Goal: Task Accomplishment & Management: Manage account settings

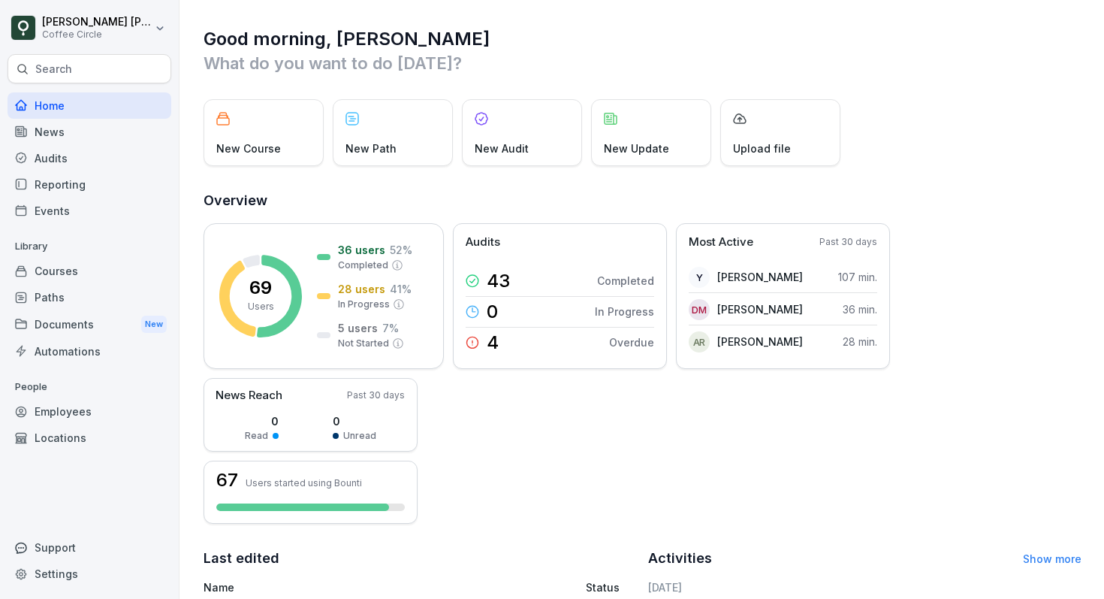
click at [60, 261] on div "Courses" at bounding box center [90, 271] width 164 height 26
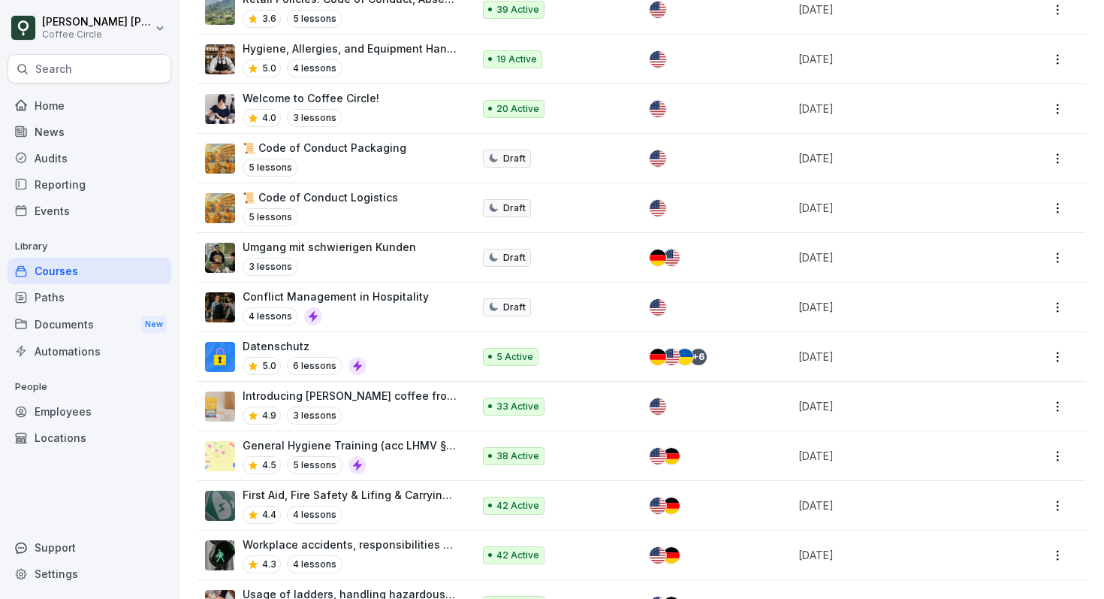
scroll to position [1006, 0]
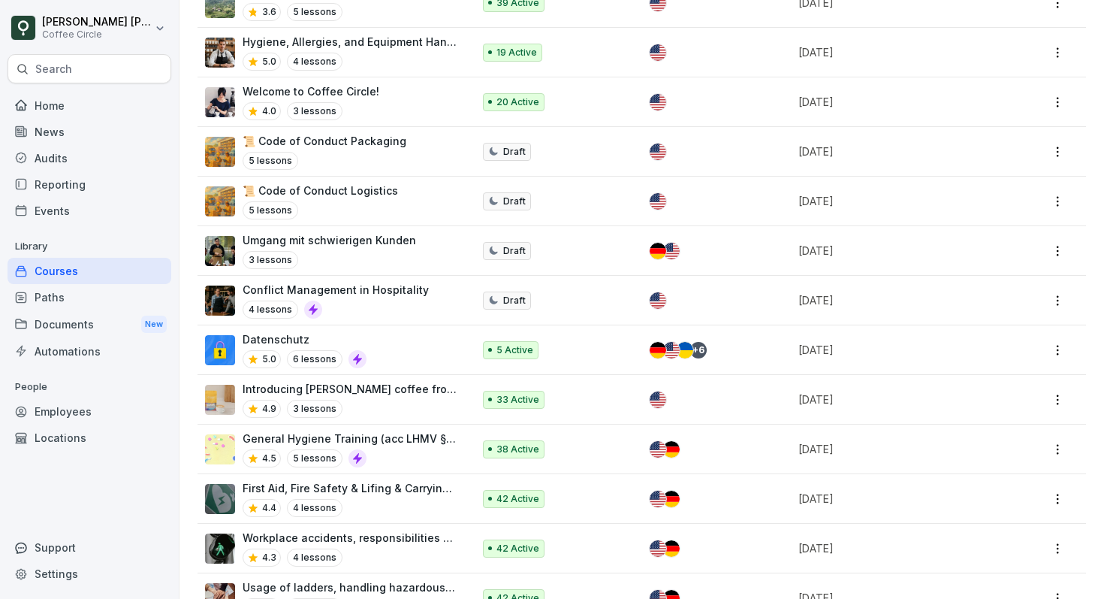
click at [375, 88] on div "Welcome to Coffee Circle! 4.0 3 lessons" at bounding box center [331, 101] width 252 height 37
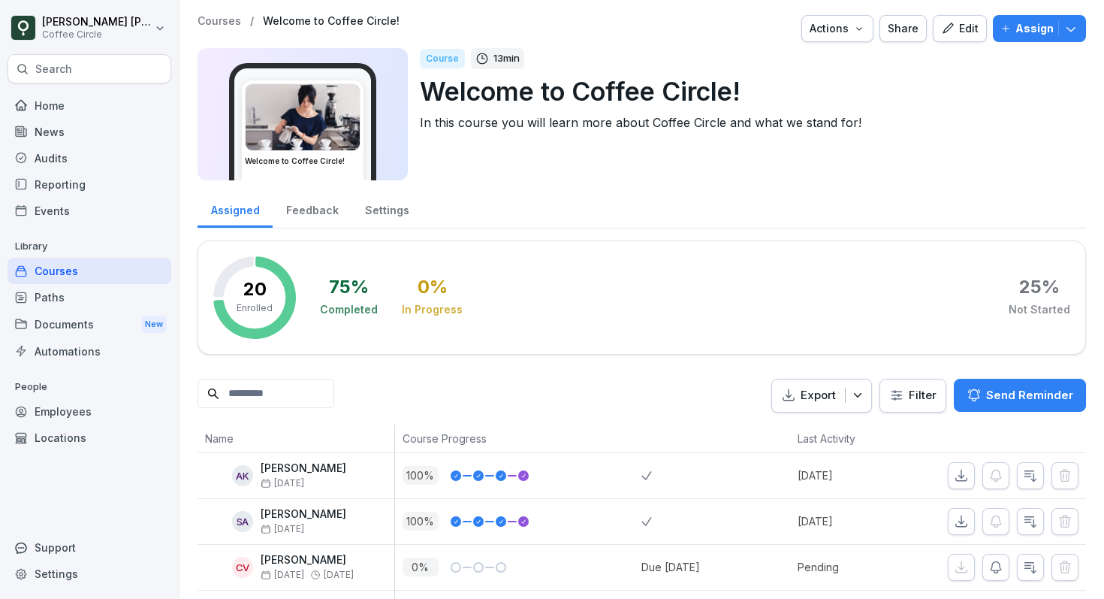
click at [312, 209] on div "Feedback" at bounding box center [312, 208] width 79 height 38
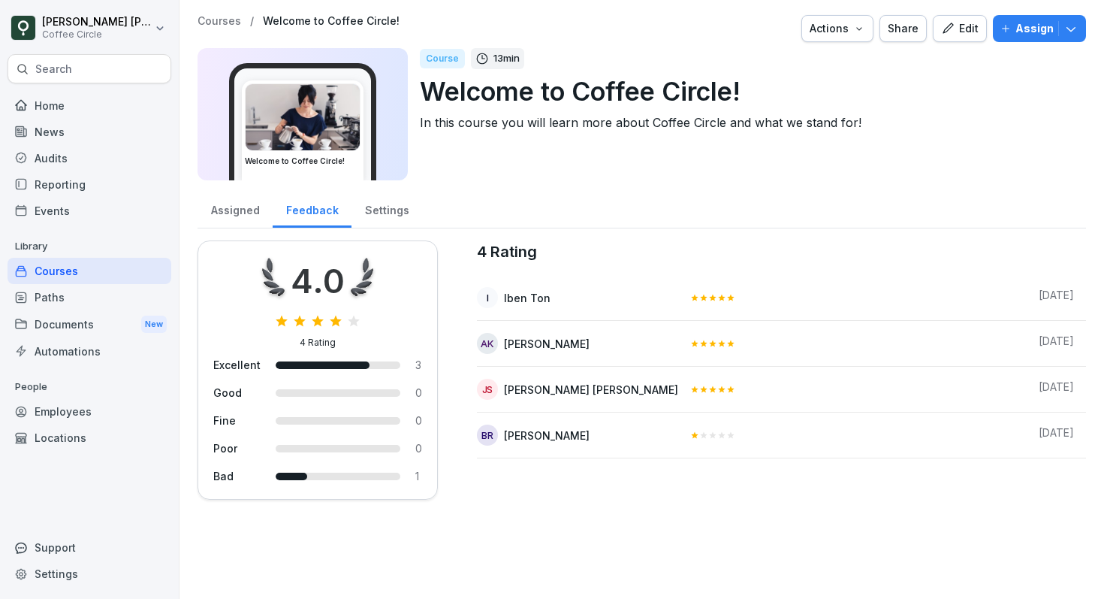
click at [374, 216] on div "Settings" at bounding box center [387, 208] width 71 height 38
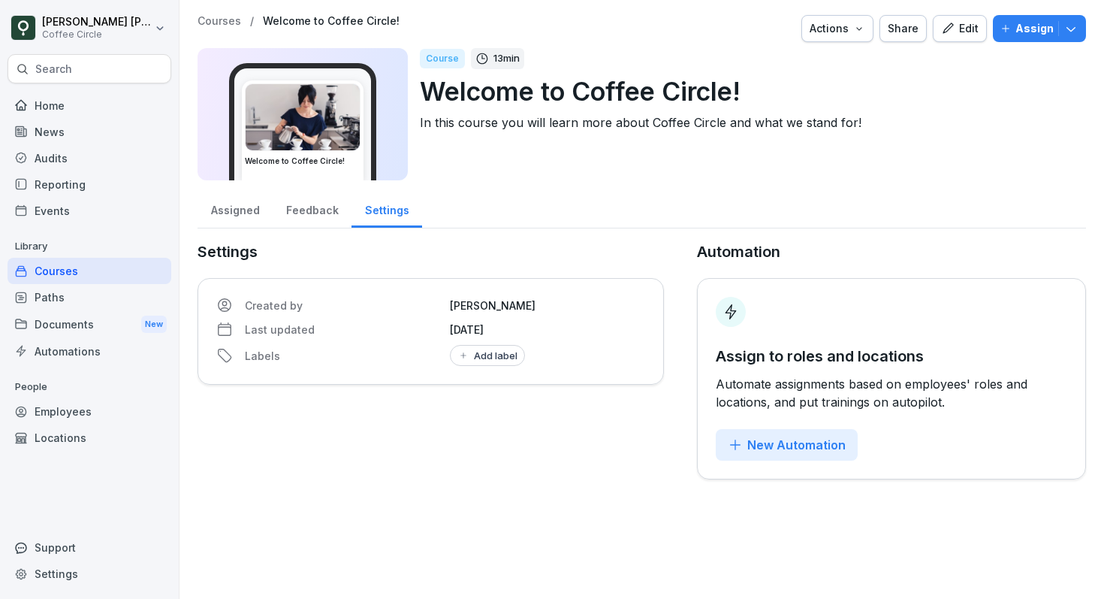
click at [254, 204] on div "Assigned" at bounding box center [235, 208] width 75 height 38
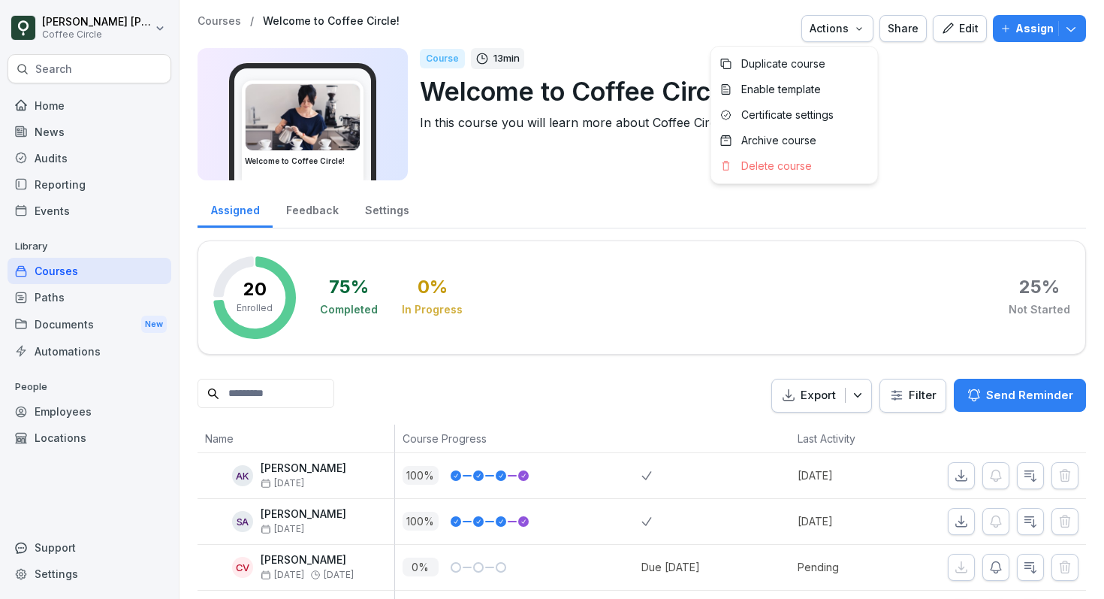
click at [843, 40] on button "Actions" at bounding box center [838, 28] width 72 height 27
click at [359, 121] on img at bounding box center [303, 117] width 114 height 66
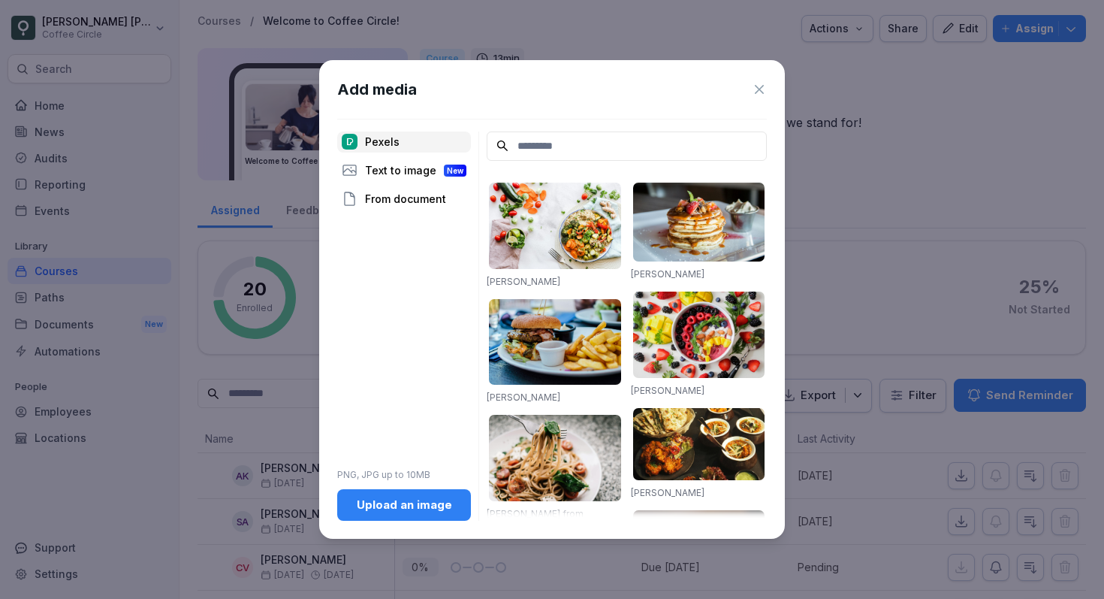
click at [763, 86] on icon at bounding box center [759, 89] width 9 height 9
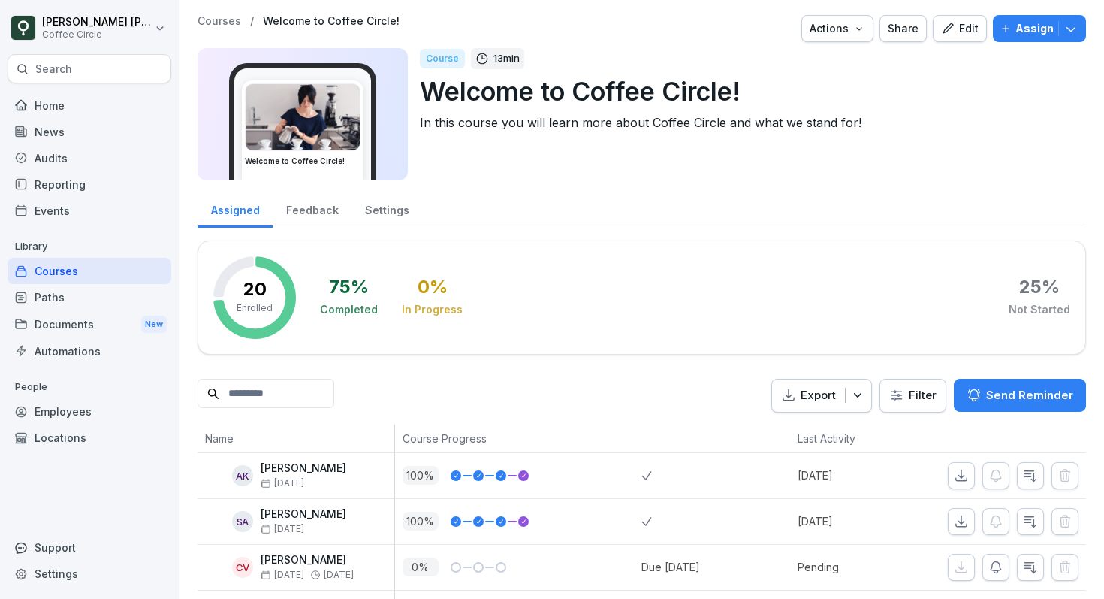
click at [959, 27] on div "Edit" at bounding box center [960, 28] width 38 height 17
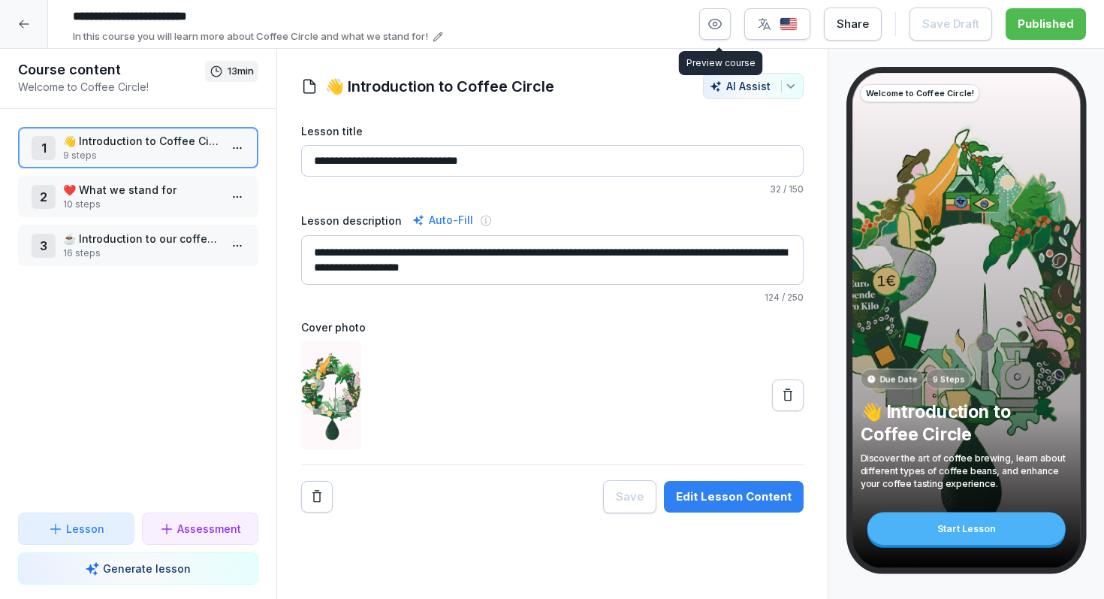
click at [712, 29] on icon "button" at bounding box center [715, 24] width 15 height 15
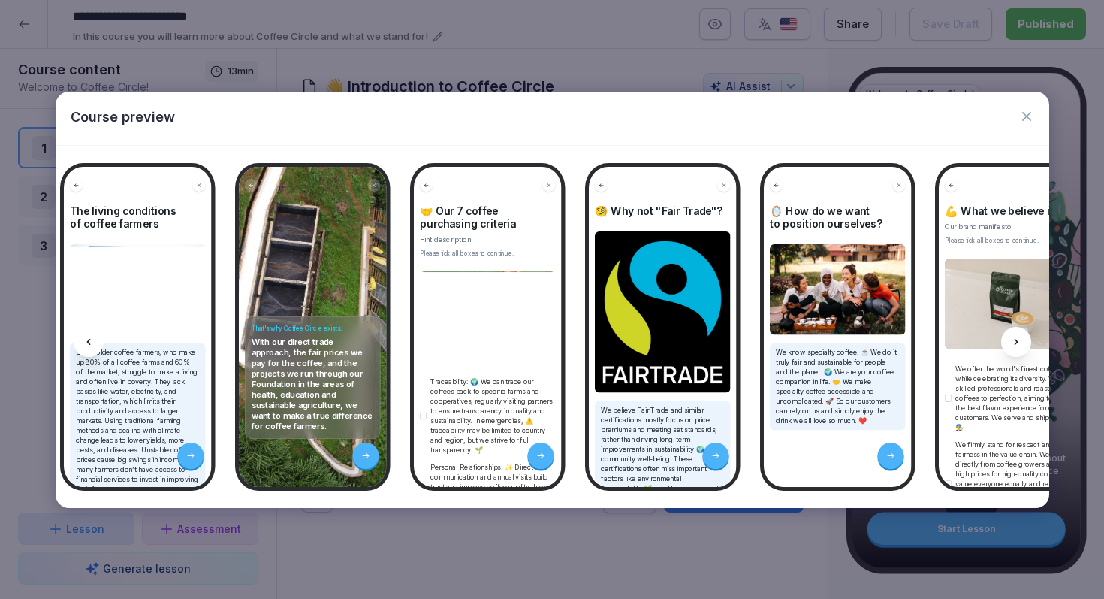
scroll to position [0, 2373]
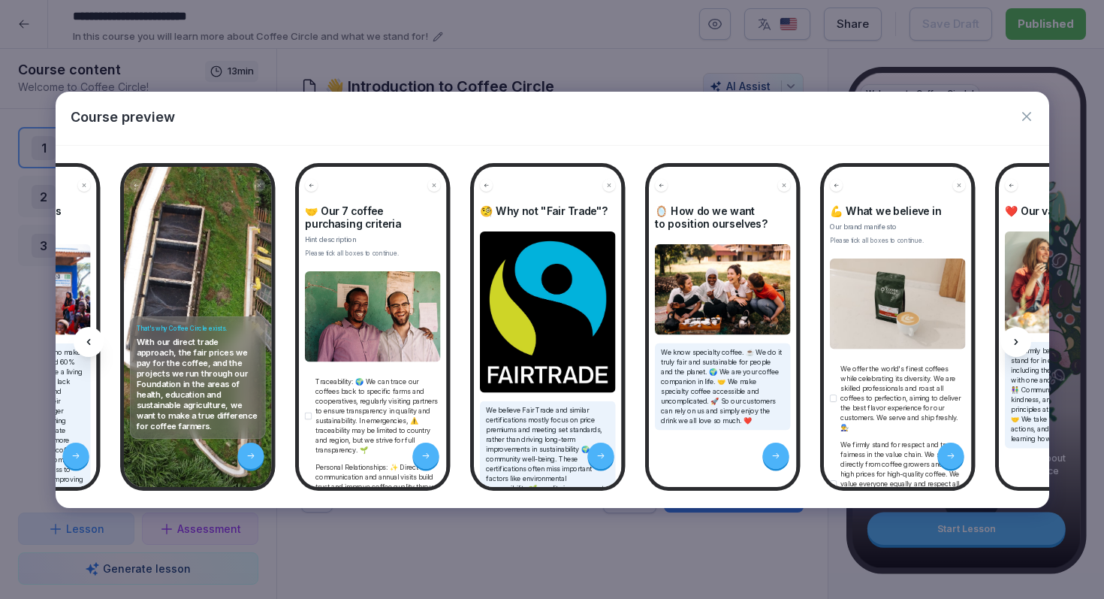
click at [1029, 118] on icon "button" at bounding box center [1027, 116] width 15 height 15
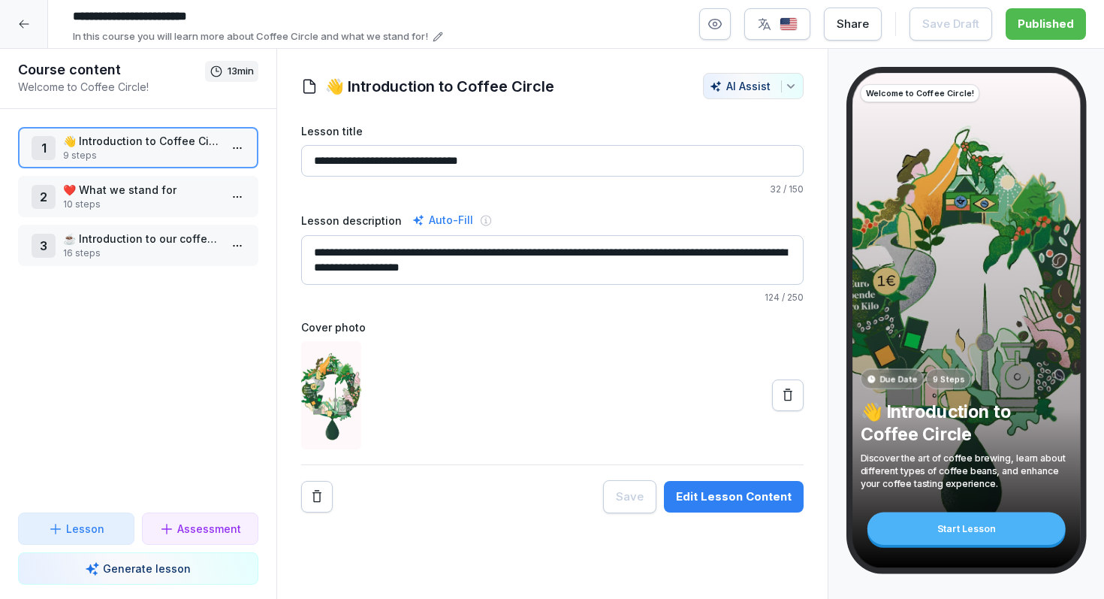
click at [23, 22] on icon at bounding box center [24, 24] width 12 height 12
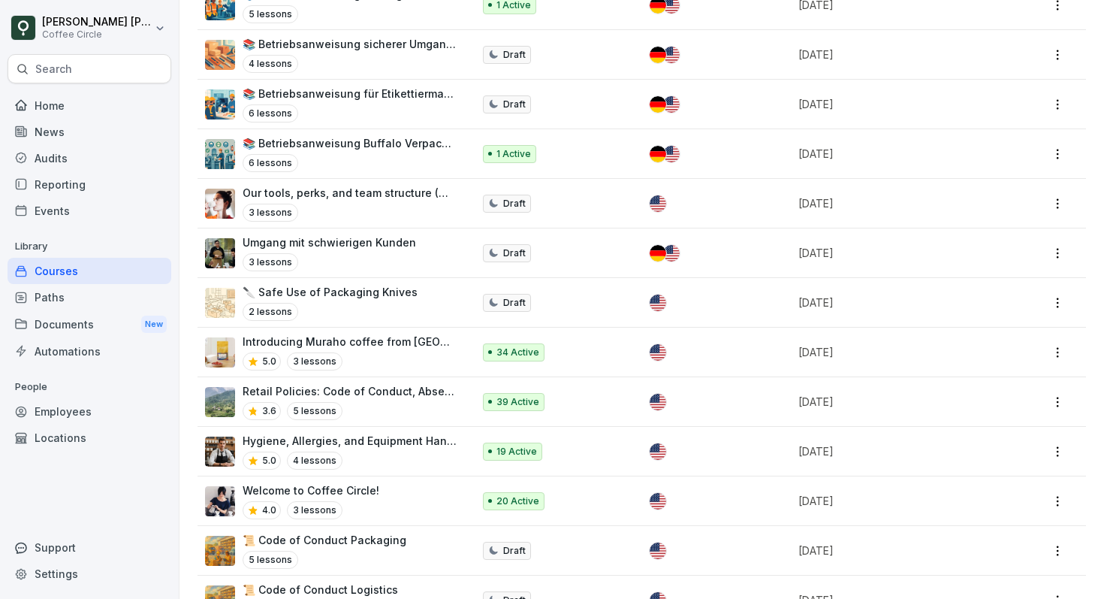
scroll to position [612, 0]
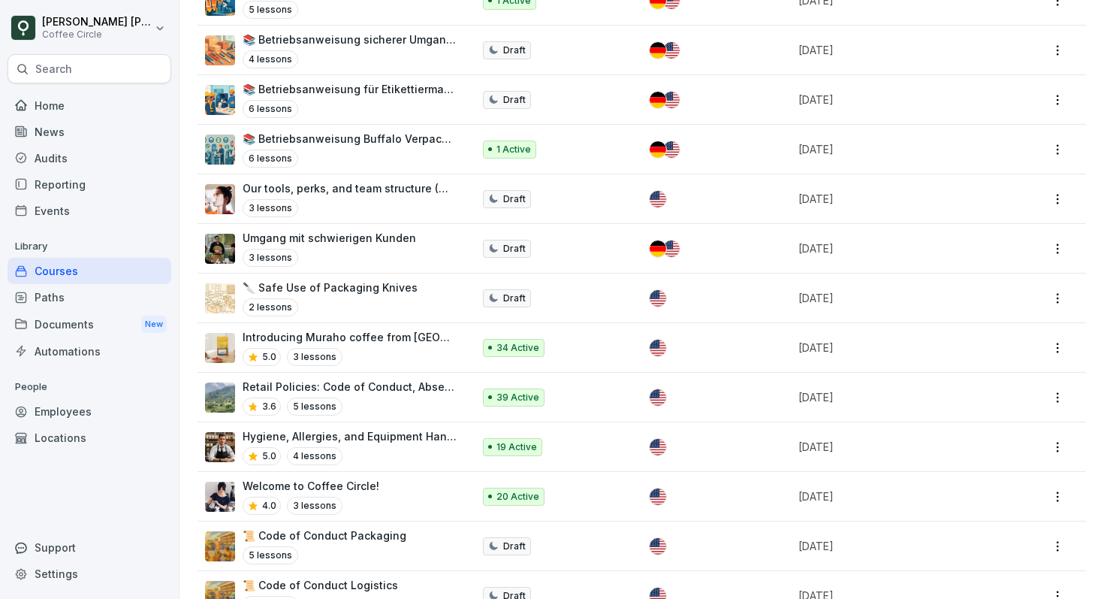
click at [341, 180] on p "Our tools, perks, and team structure (Warehouse)" at bounding box center [350, 188] width 215 height 16
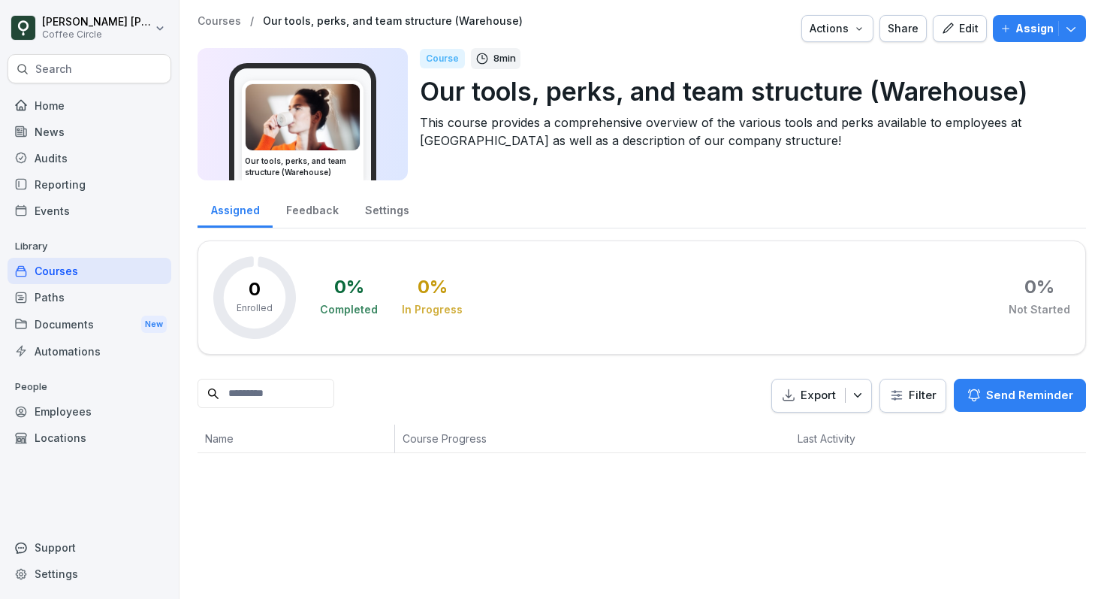
click at [974, 24] on div "Edit" at bounding box center [960, 28] width 38 height 17
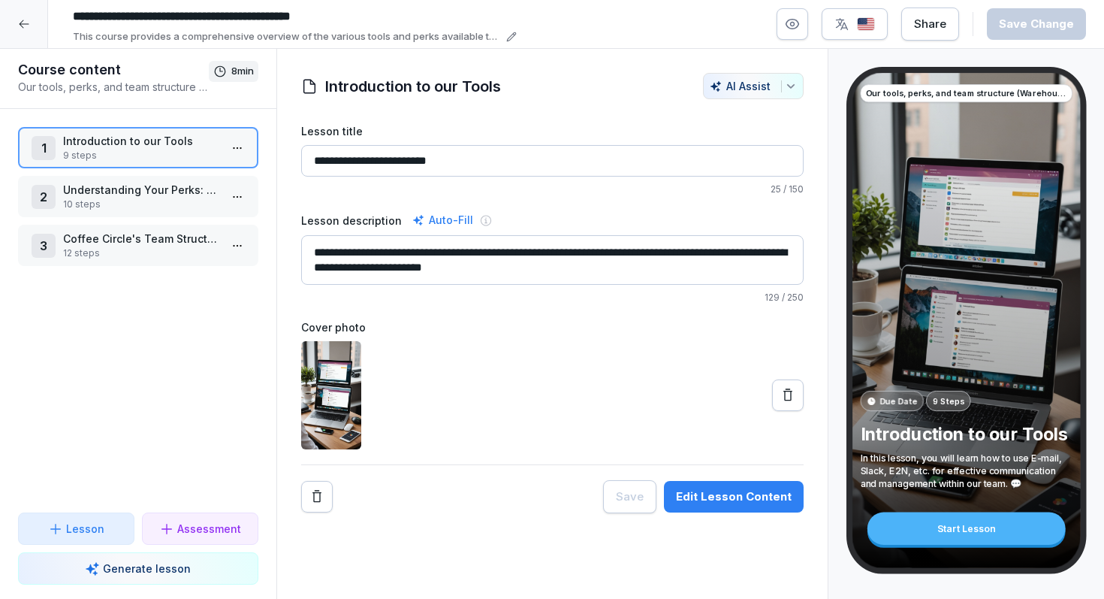
click at [790, 26] on icon "button" at bounding box center [793, 25] width 13 height 10
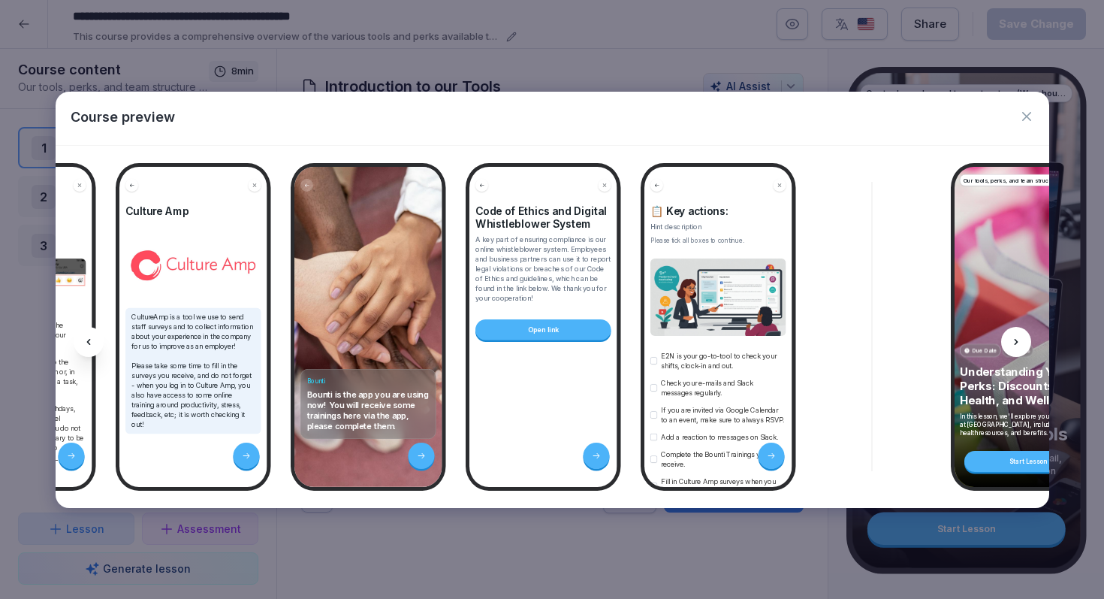
scroll to position [0, 1071]
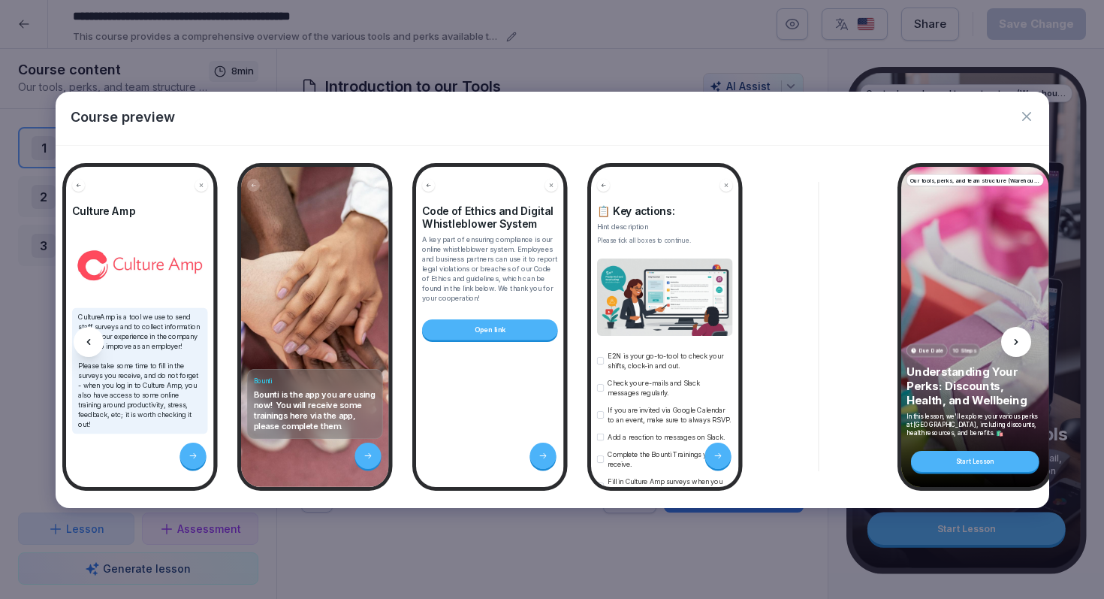
click at [1023, 118] on icon "button" at bounding box center [1027, 116] width 15 height 15
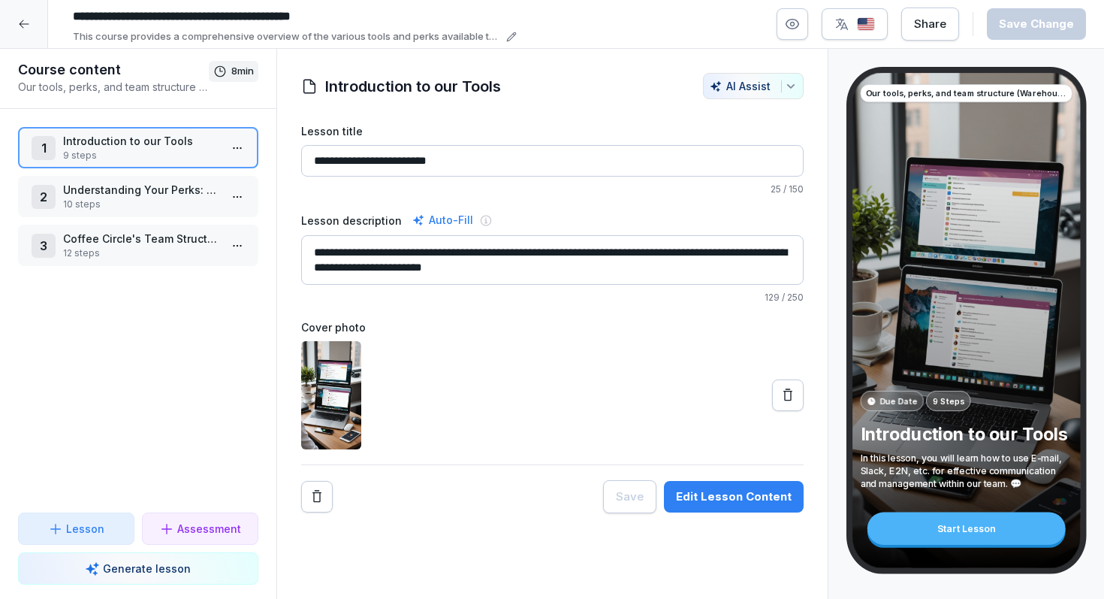
click at [21, 14] on div at bounding box center [24, 24] width 48 height 48
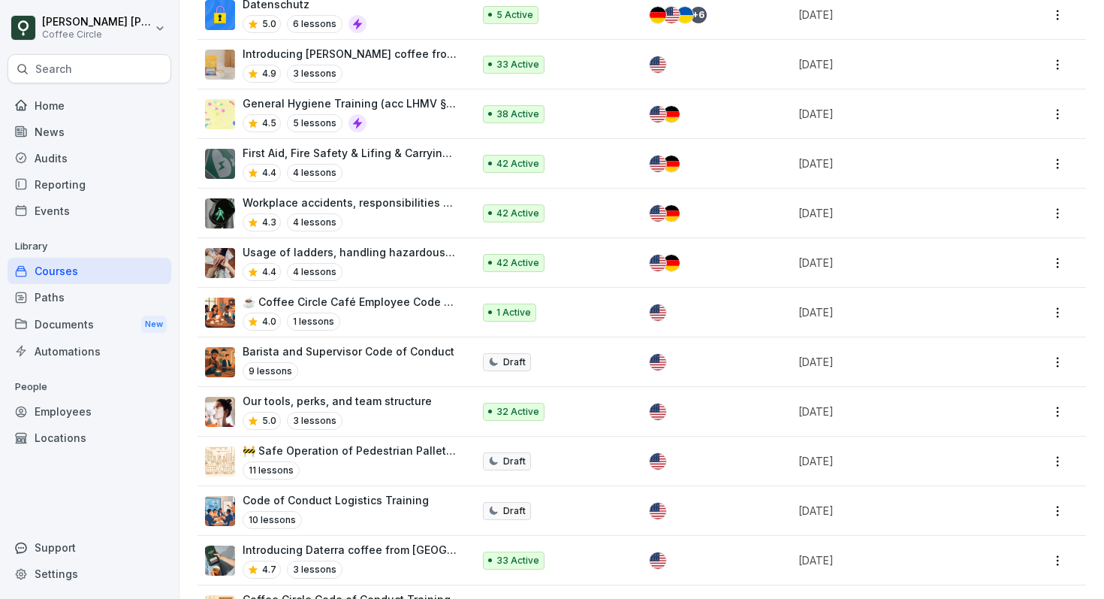
scroll to position [1352, 0]
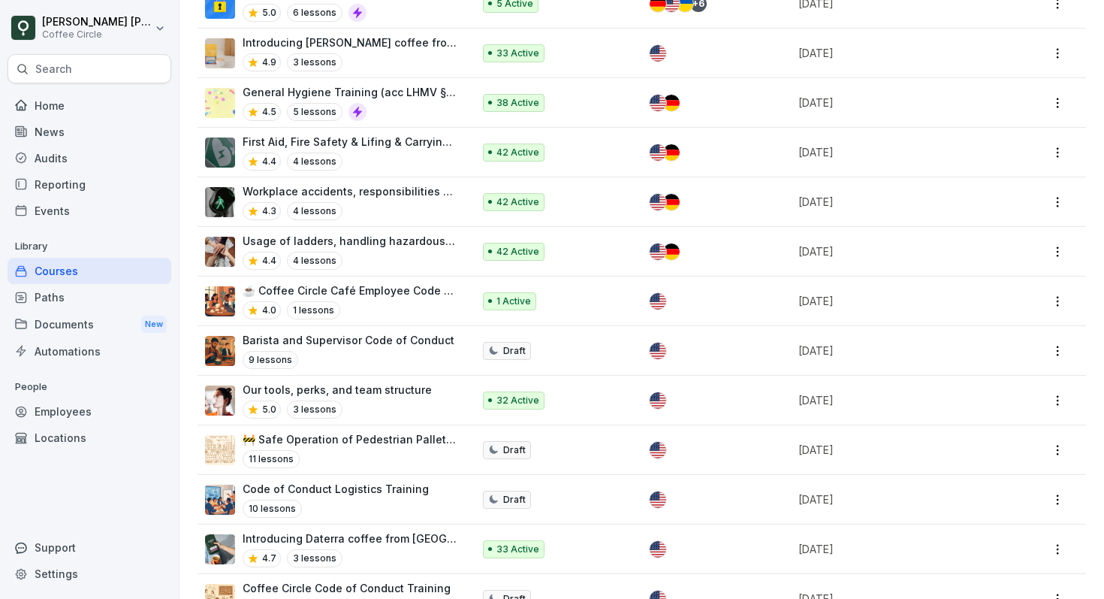
click at [415, 183] on p "Workplace accidents, responsibilities of employees and employers & safety signa…" at bounding box center [350, 191] width 215 height 16
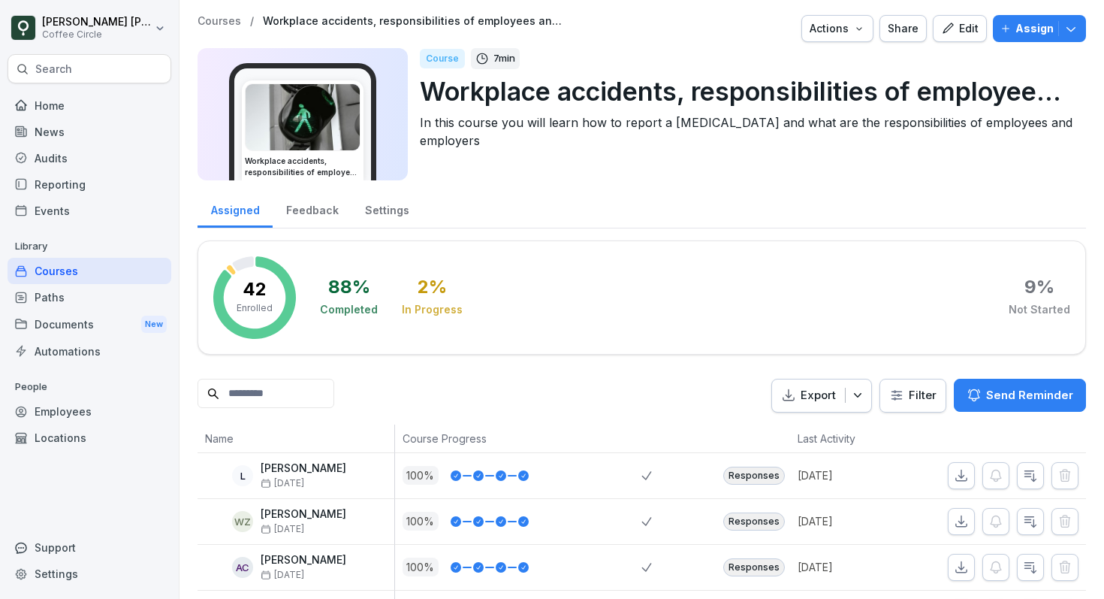
click at [962, 40] on button "Edit" at bounding box center [960, 28] width 54 height 27
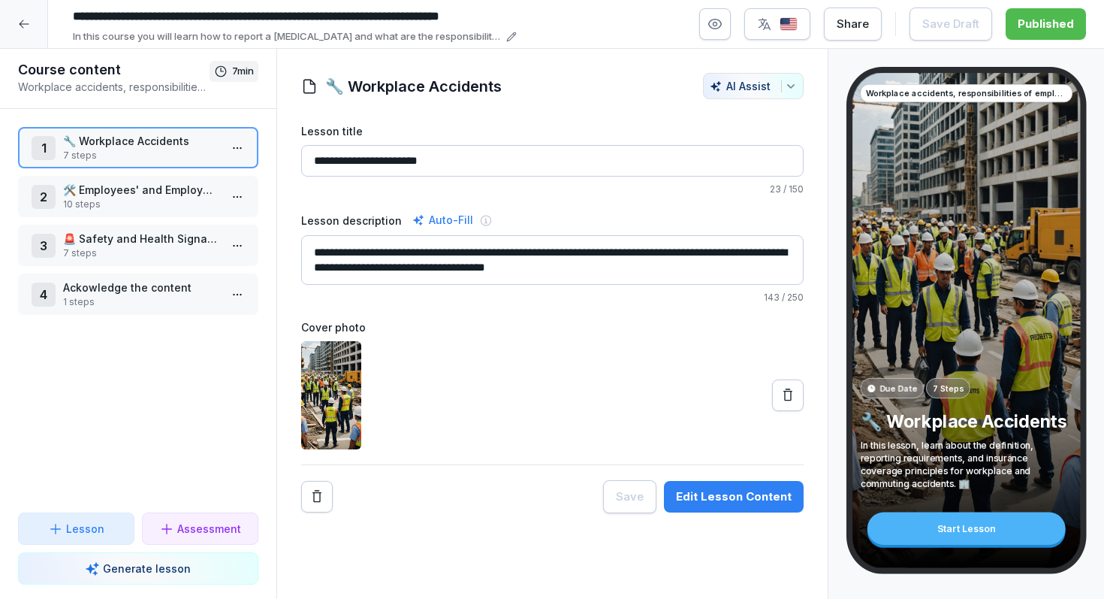
click at [719, 25] on icon "button" at bounding box center [715, 24] width 15 height 15
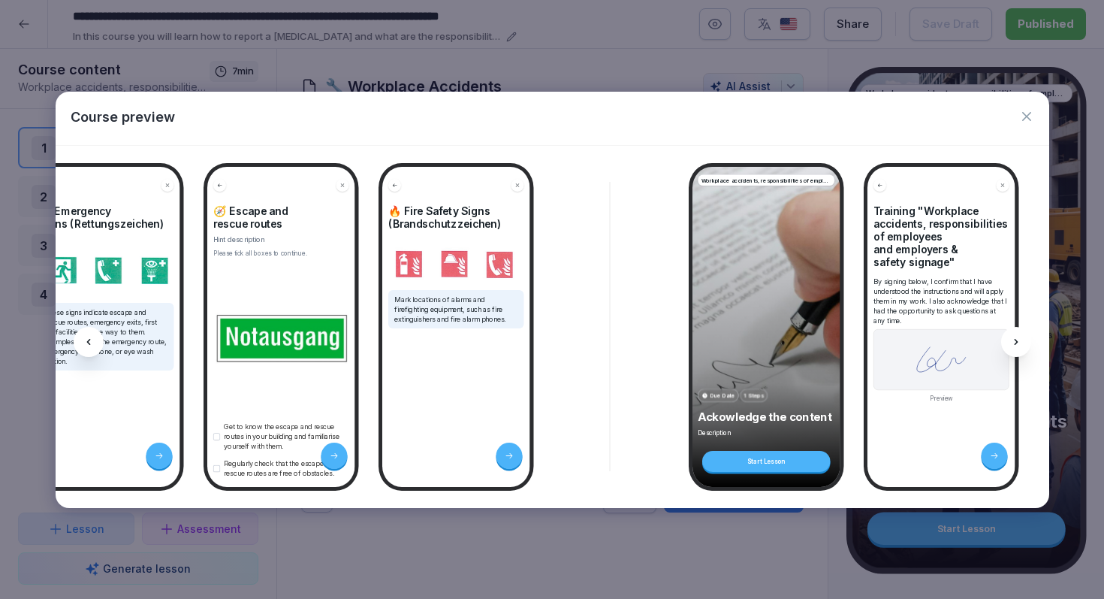
scroll to position [0, 4657]
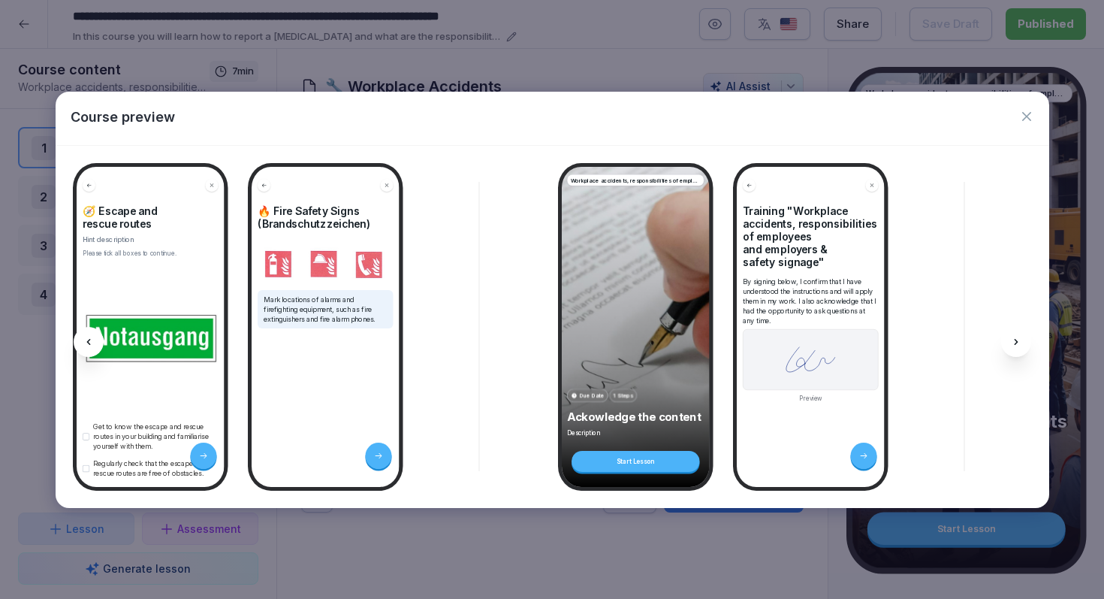
click at [1032, 116] on icon "button" at bounding box center [1027, 116] width 15 height 15
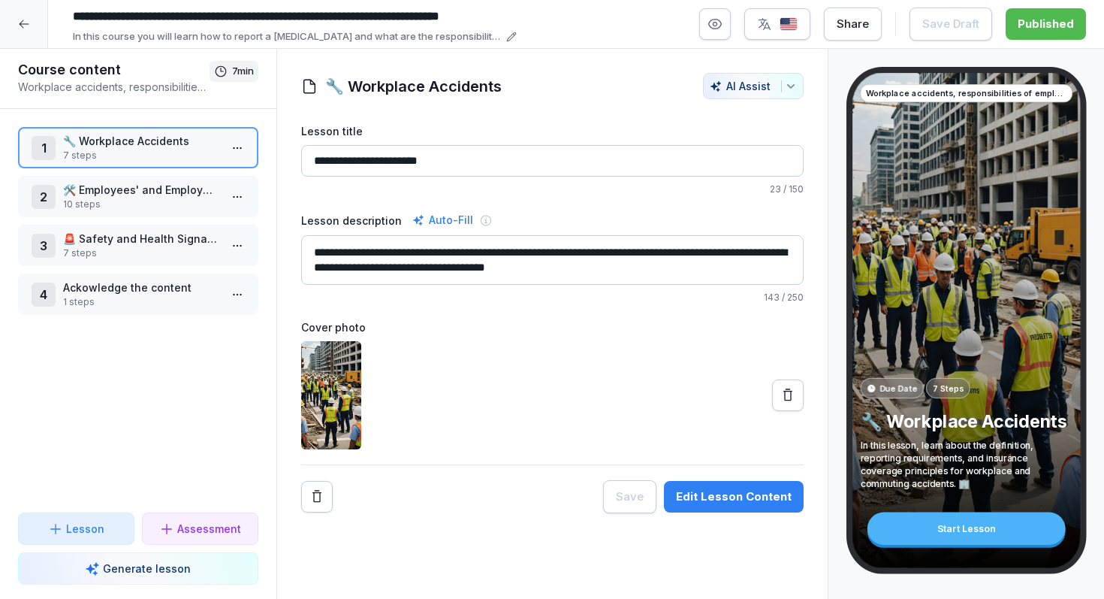
click at [35, 26] on div at bounding box center [24, 24] width 48 height 48
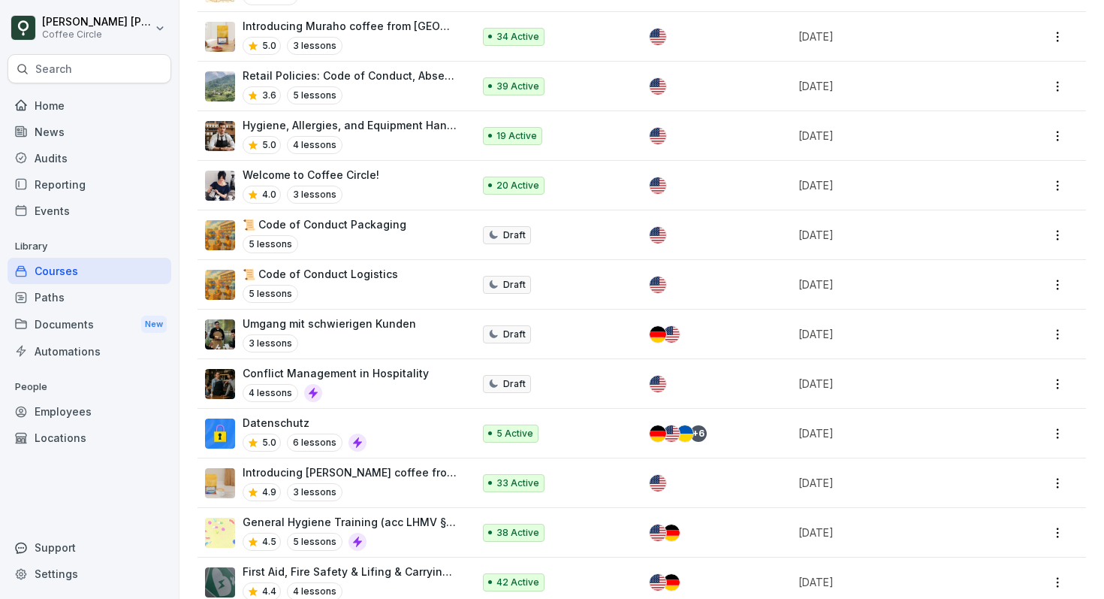
scroll to position [950, 0]
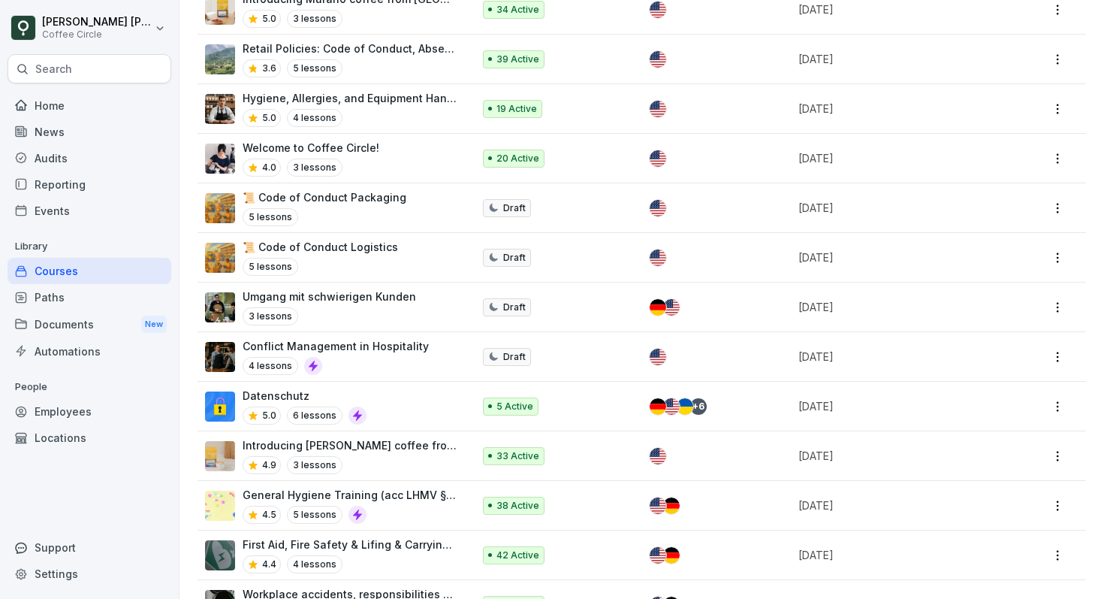
click at [391, 192] on div "📜 Code of Conduct Packaging 5 lessons" at bounding box center [325, 207] width 164 height 37
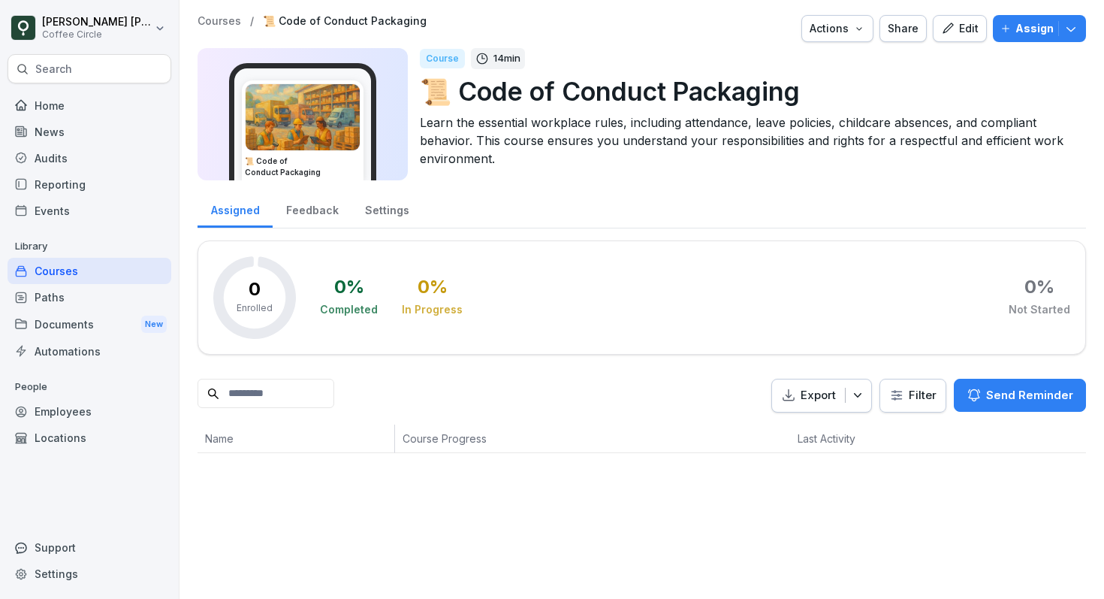
click at [971, 26] on div "Edit" at bounding box center [960, 28] width 38 height 17
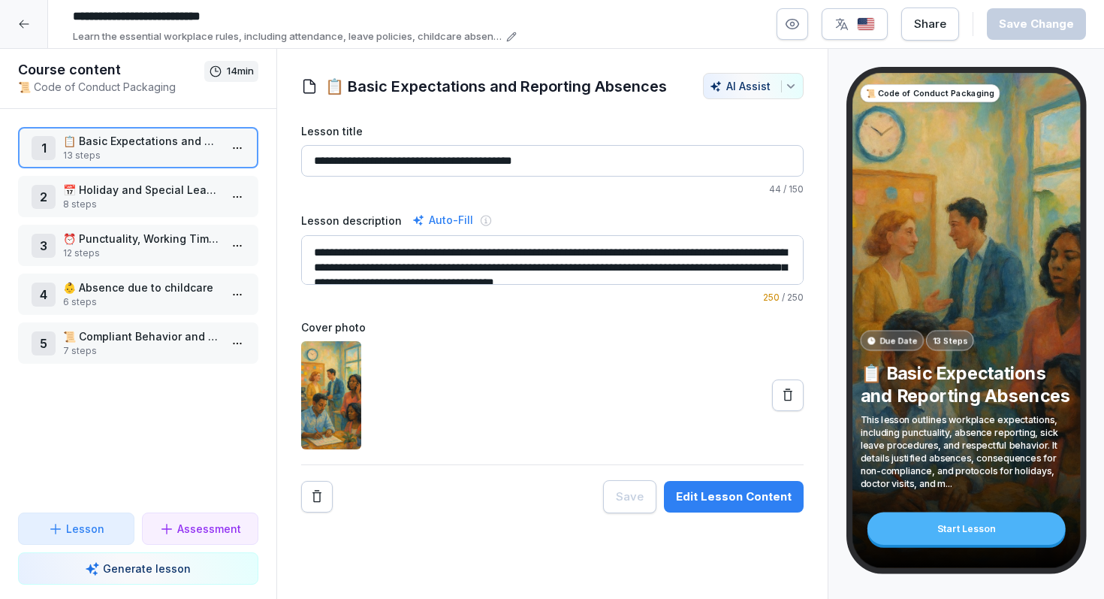
click at [799, 26] on icon "button" at bounding box center [792, 24] width 15 height 15
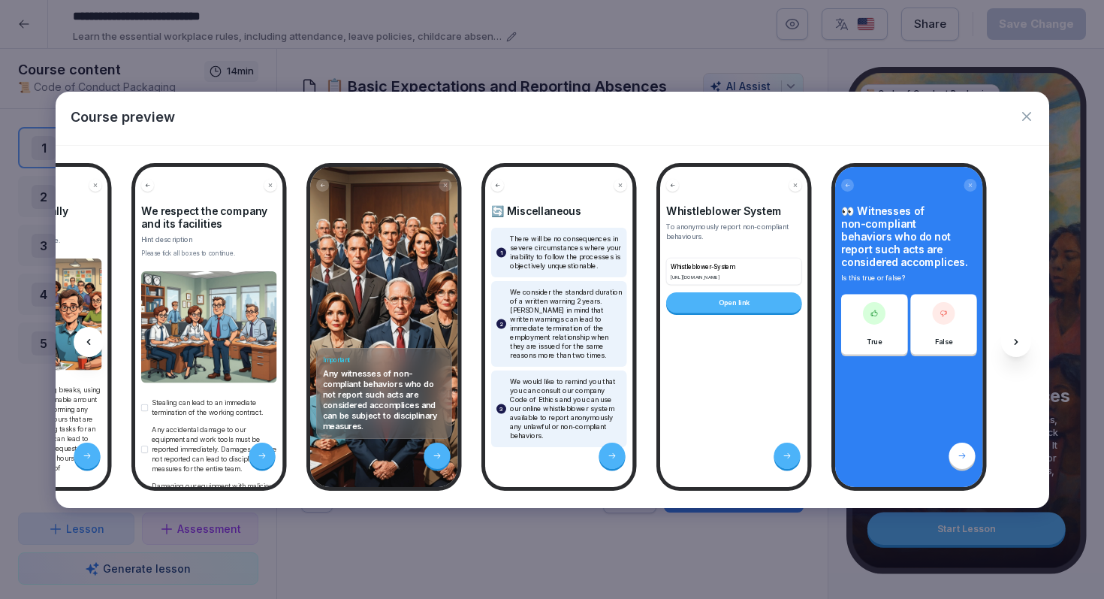
scroll to position [0, 8643]
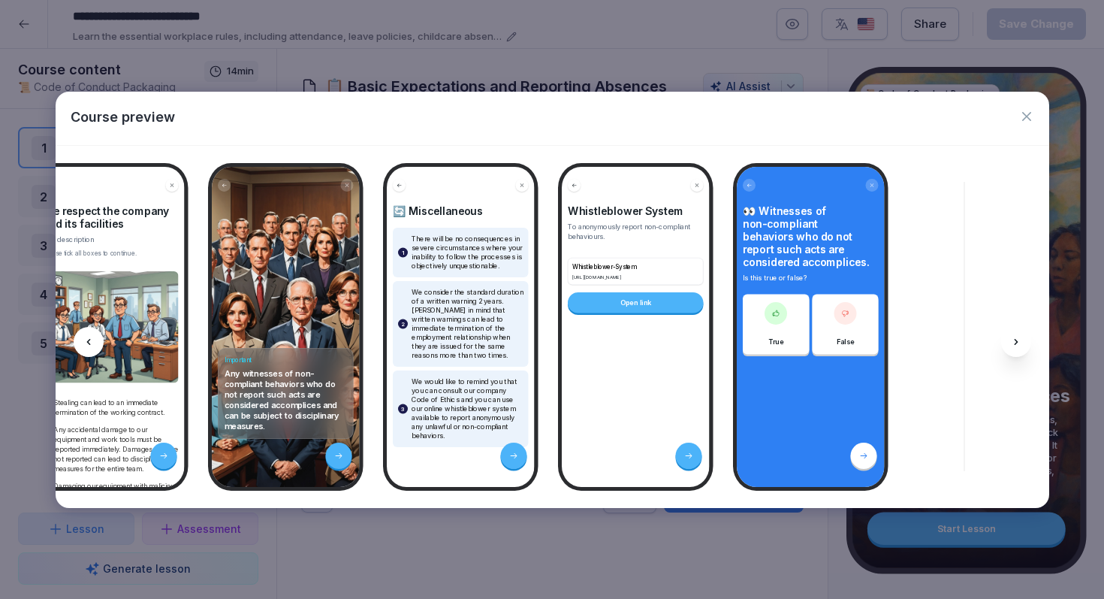
click at [1029, 116] on icon "button" at bounding box center [1027, 116] width 15 height 15
